Goal: Transaction & Acquisition: Purchase product/service

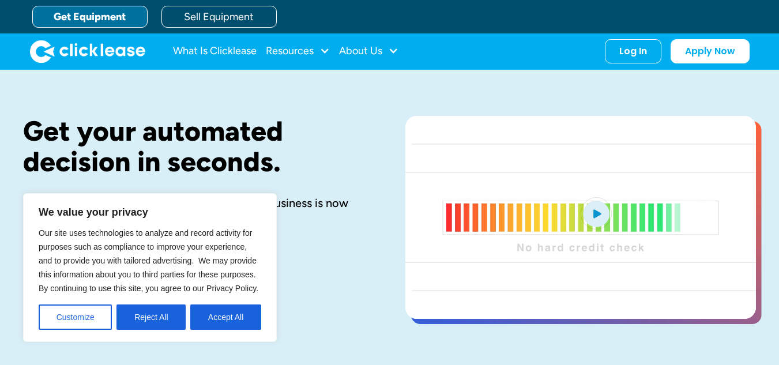
click at [238, 51] on link "What Is Clicklease" at bounding box center [215, 51] width 84 height 23
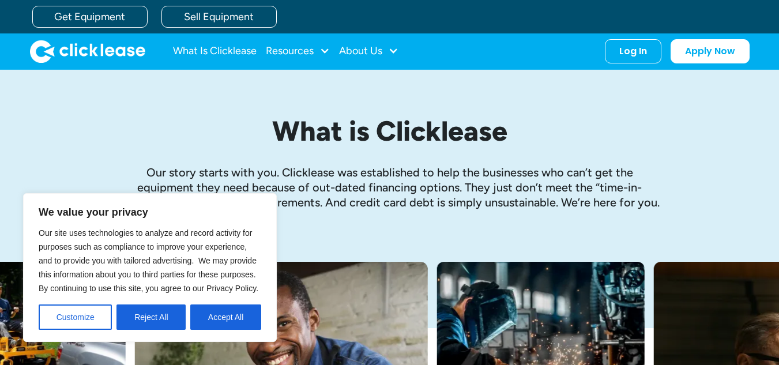
click at [240, 313] on button "Accept All" at bounding box center [225, 316] width 71 height 25
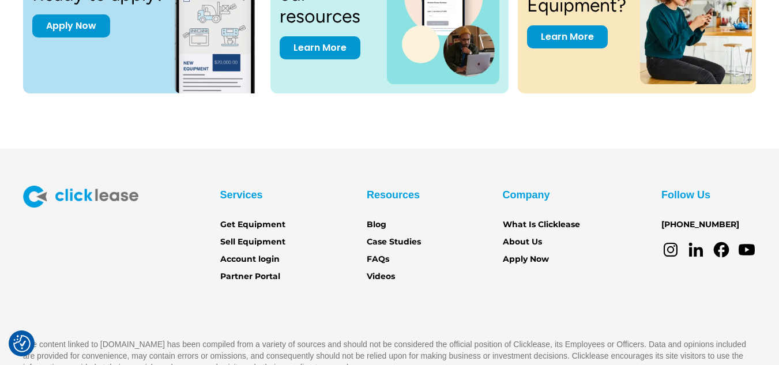
scroll to position [1703, 0]
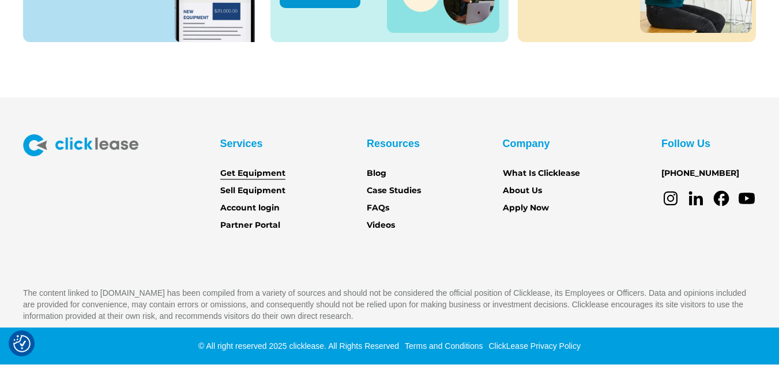
click at [234, 172] on link "Get Equipment" at bounding box center [252, 173] width 65 height 13
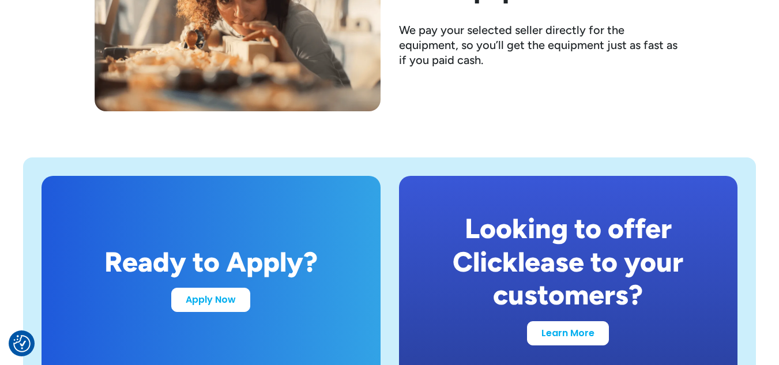
scroll to position [2164, 0]
